Goal: Transaction & Acquisition: Purchase product/service

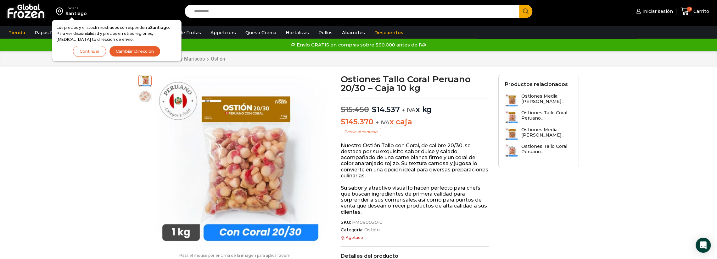
click at [101, 49] on button "Continuar" at bounding box center [89, 51] width 33 height 11
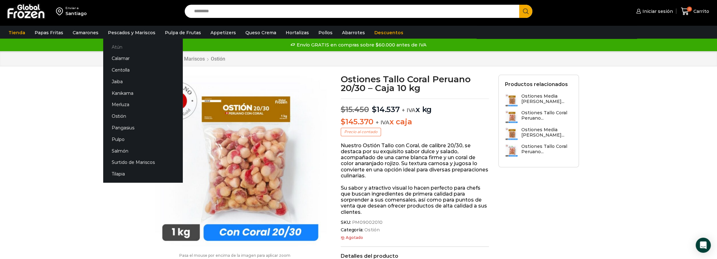
click at [119, 50] on link "Atún" at bounding box center [142, 47] width 79 height 12
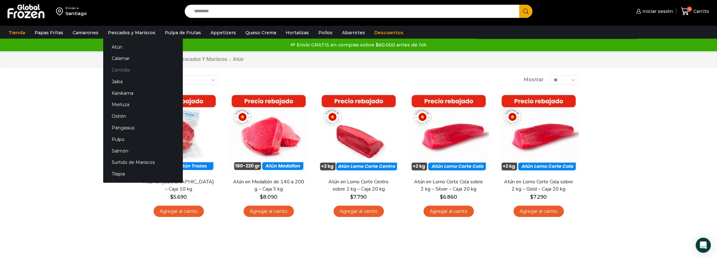
click at [124, 70] on link "Centolla" at bounding box center [142, 70] width 79 height 12
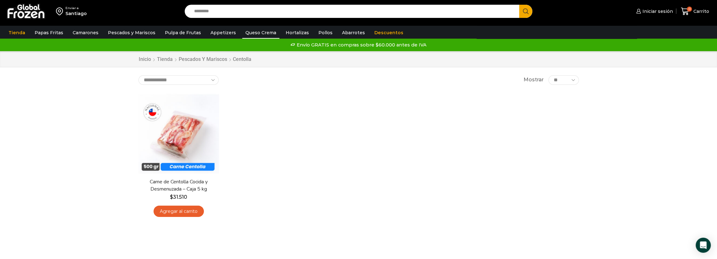
click at [260, 34] on link "Queso Crema" at bounding box center [260, 33] width 37 height 12
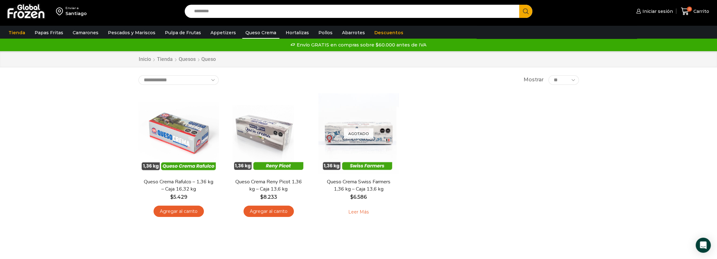
click at [457, 11] on input "Search input" at bounding box center [353, 11] width 325 height 13
